Goal: Navigation & Orientation: Find specific page/section

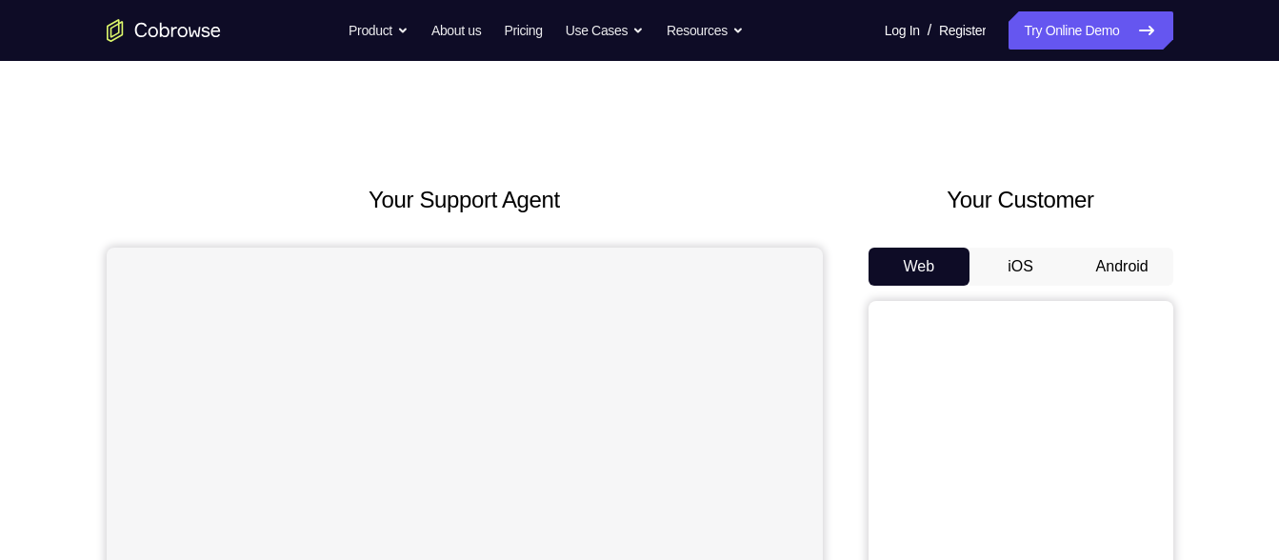
click at [1125, 248] on button "Android" at bounding box center [1122, 267] width 102 height 38
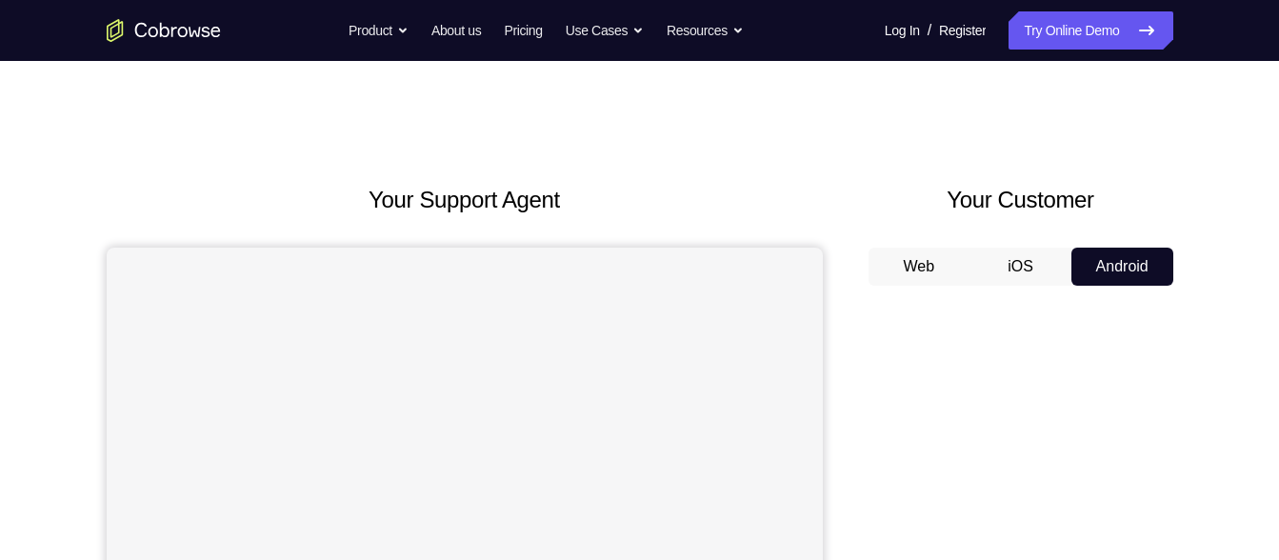
click at [1125, 248] on button "Android" at bounding box center [1122, 267] width 102 height 38
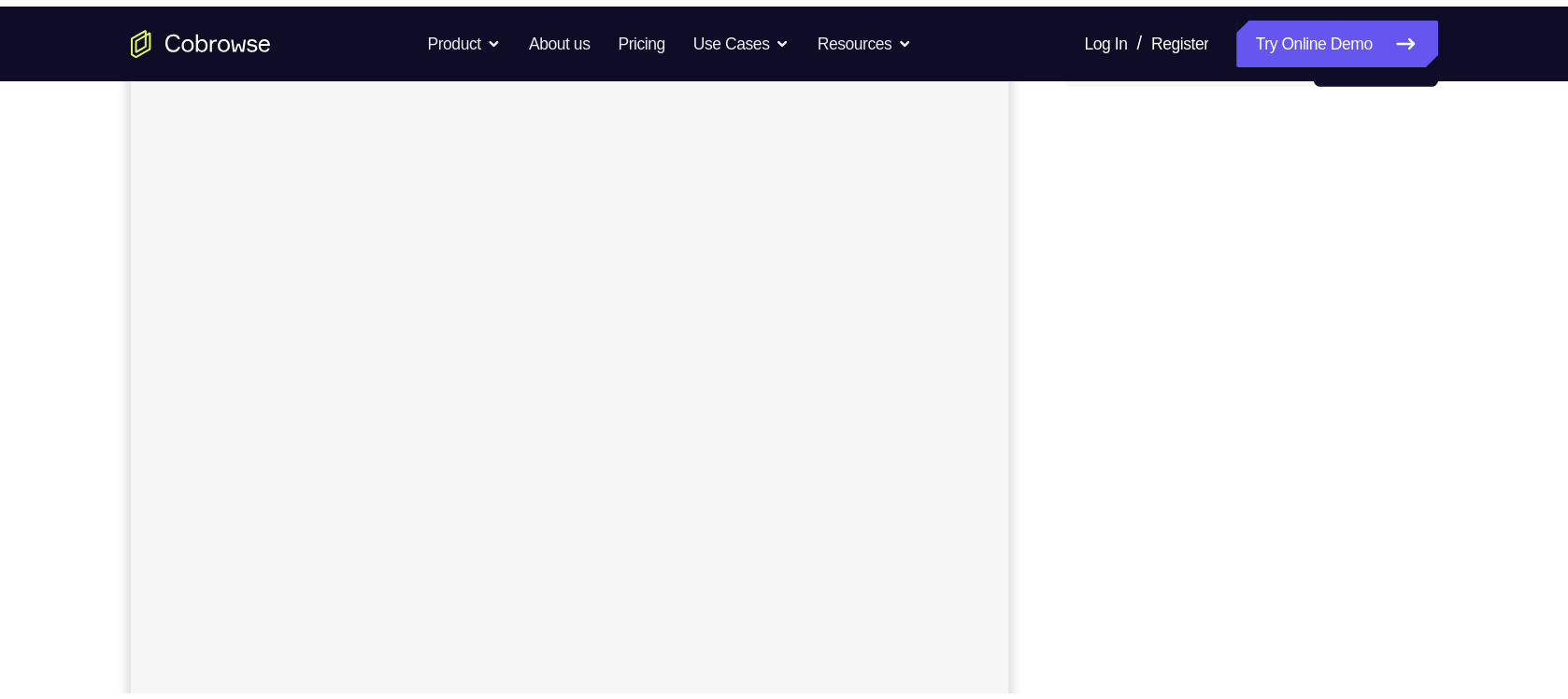
scroll to position [243, 0]
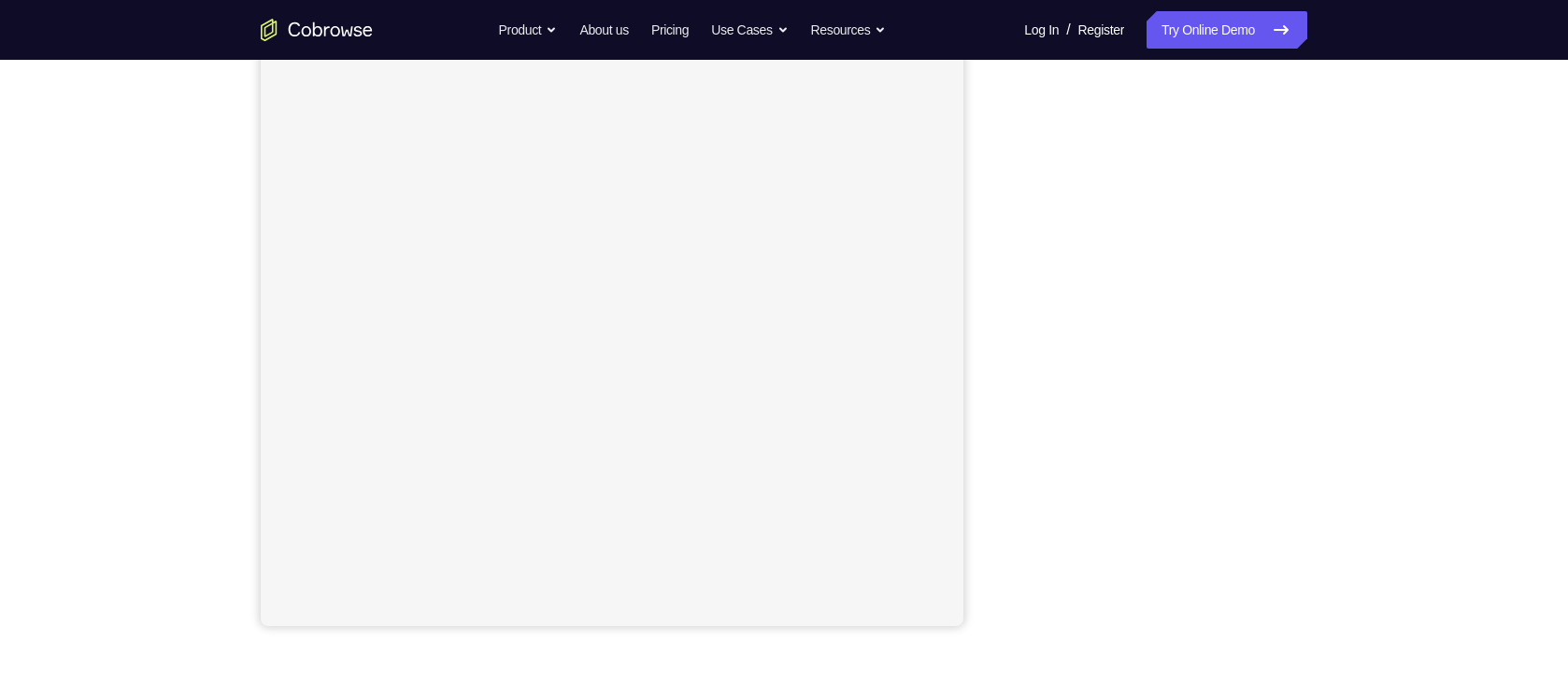
drag, startPoint x: 922, startPoint y: 44, endPoint x: 1005, endPoint y: 254, distance: 225.8
click at [1005, 254] on div "Your Support Agent Your Customer Web iOS Android" at bounding box center [784, 282] width 1046 height 691
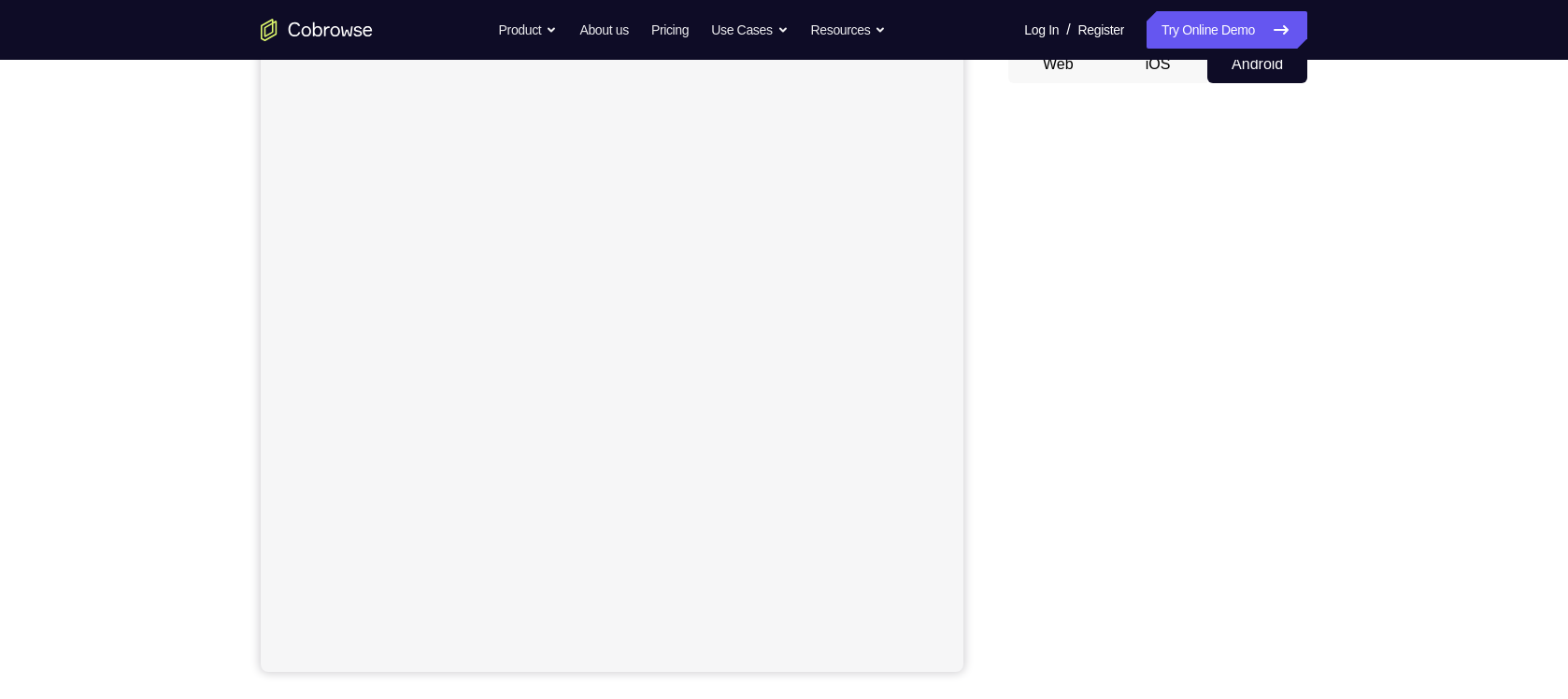
scroll to position [196, 0]
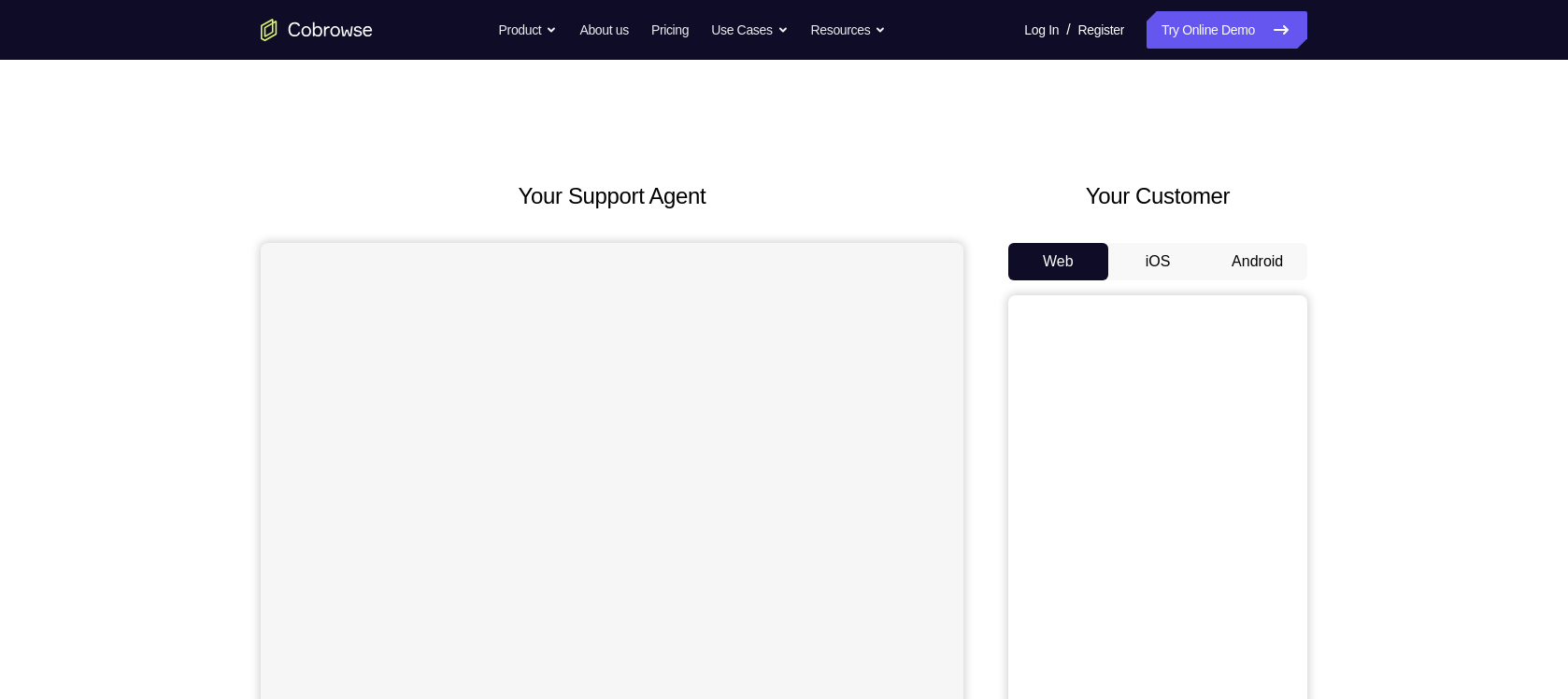
click at [1254, 354] on div "Your Support Agent Your Customer Web iOS Android Next Steps We’d be happy to gi…" at bounding box center [783, 676] width 1196 height 1233
click at [1254, 261] on button "Android" at bounding box center [1257, 262] width 100 height 37
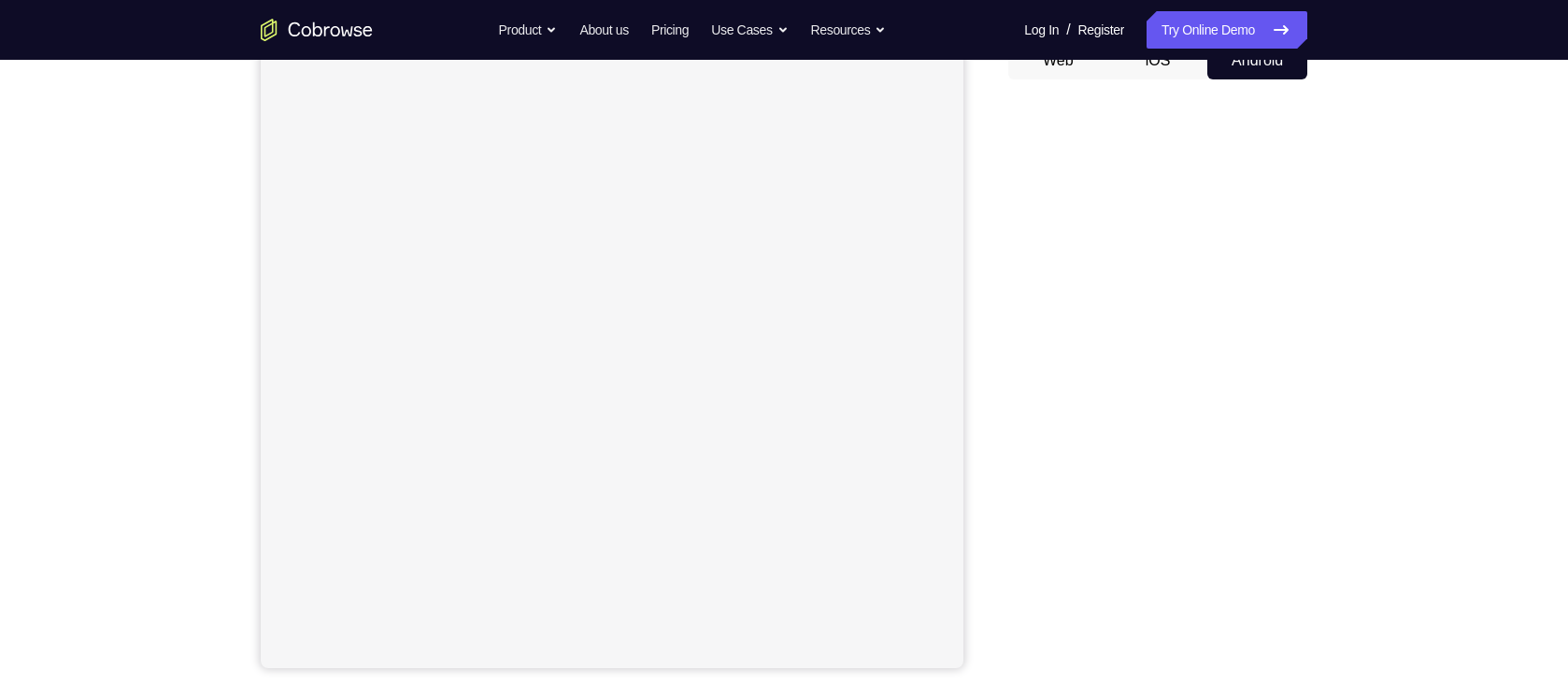
scroll to position [202, 0]
